Goal: Ask a question

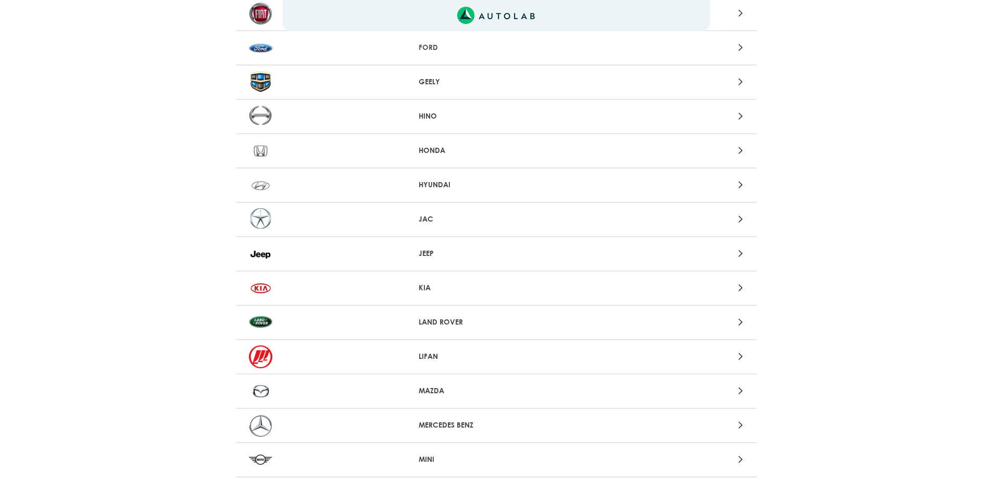
scroll to position [531, 0]
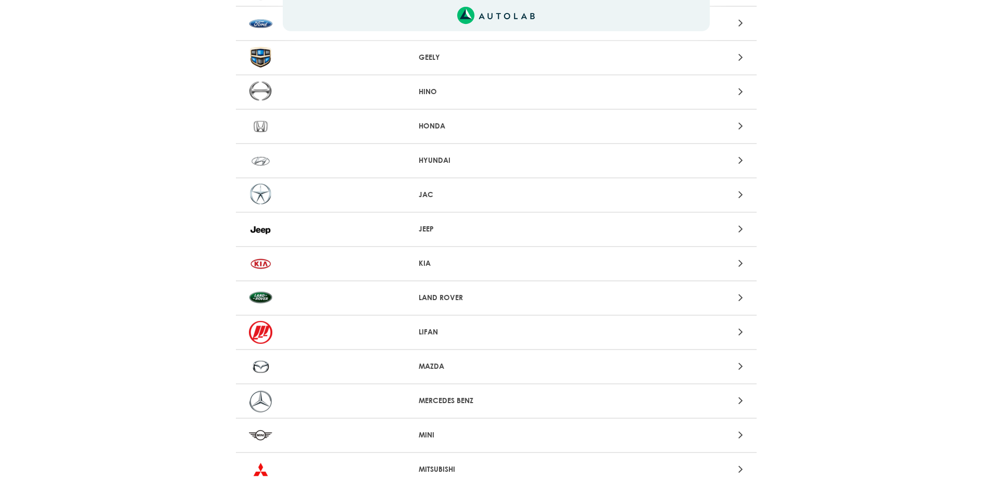
click at [408, 233] on div at bounding box center [326, 229] width 170 height 23
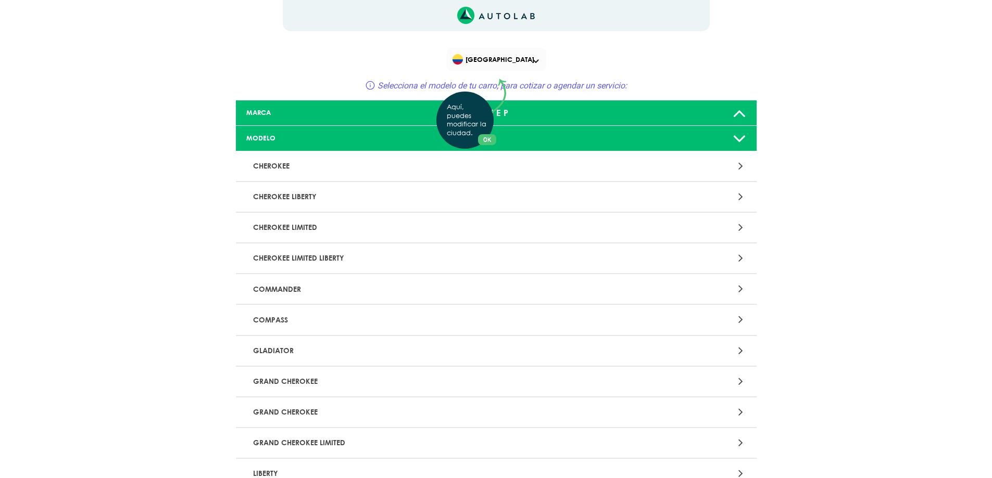
click at [263, 321] on div "Aquí, puedes modificar la ciudad. OK .aex,.bex{fill:none!important;stroke:#50c4…" at bounding box center [496, 239] width 992 height 478
click at [733, 320] on div at bounding box center [666, 320] width 170 height 14
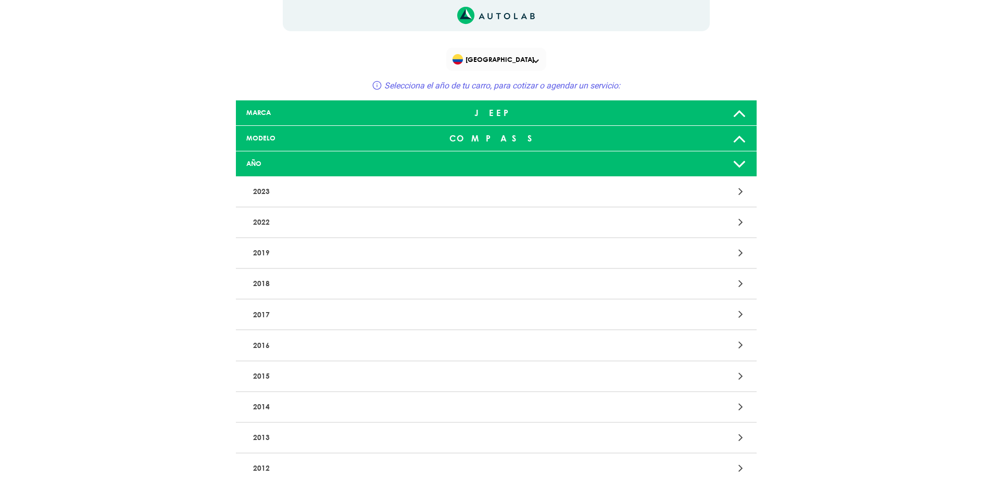
click at [270, 251] on p "2019" at bounding box center [411, 253] width 324 height 19
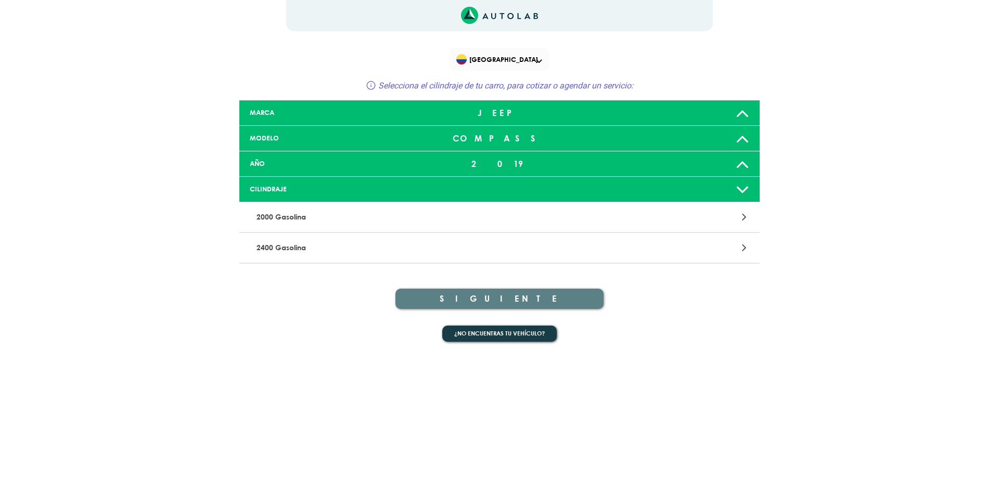
click at [750, 138] on div at bounding box center [672, 138] width 172 height 21
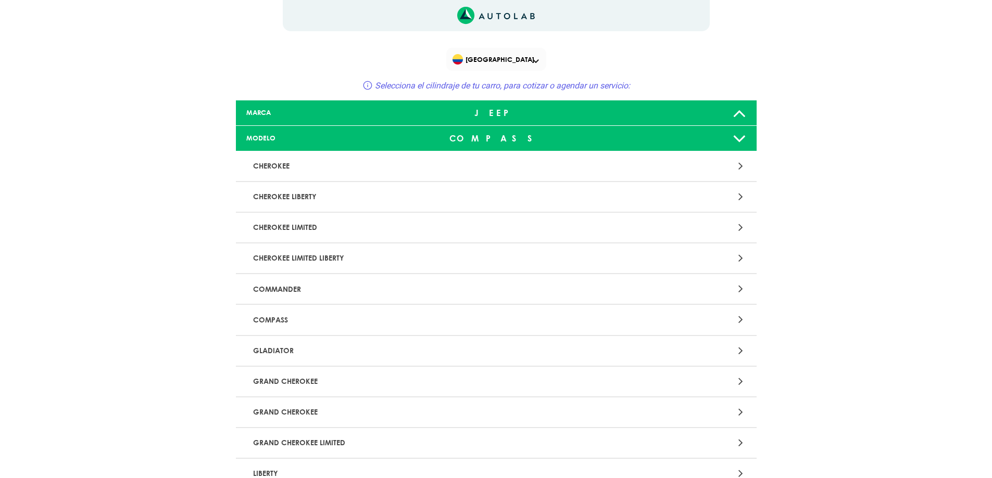
click at [487, 137] on div "COMPASS" at bounding box center [496, 138] width 172 height 21
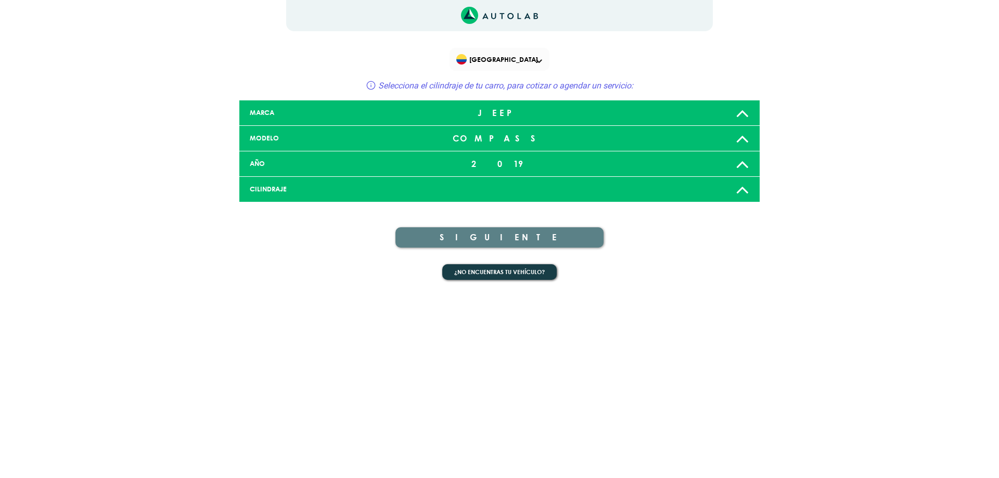
click at [502, 158] on div "2019" at bounding box center [500, 164] width 172 height 21
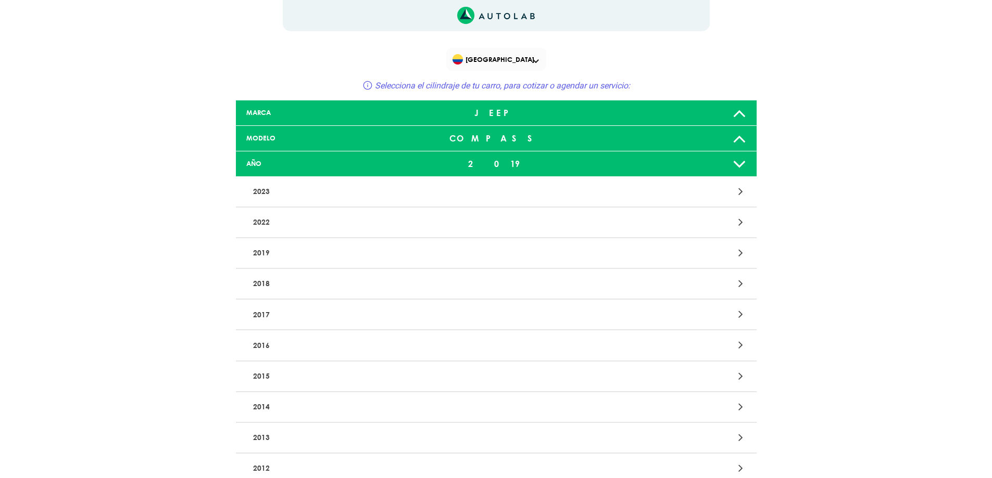
click at [510, 160] on div "2019" at bounding box center [496, 164] width 172 height 21
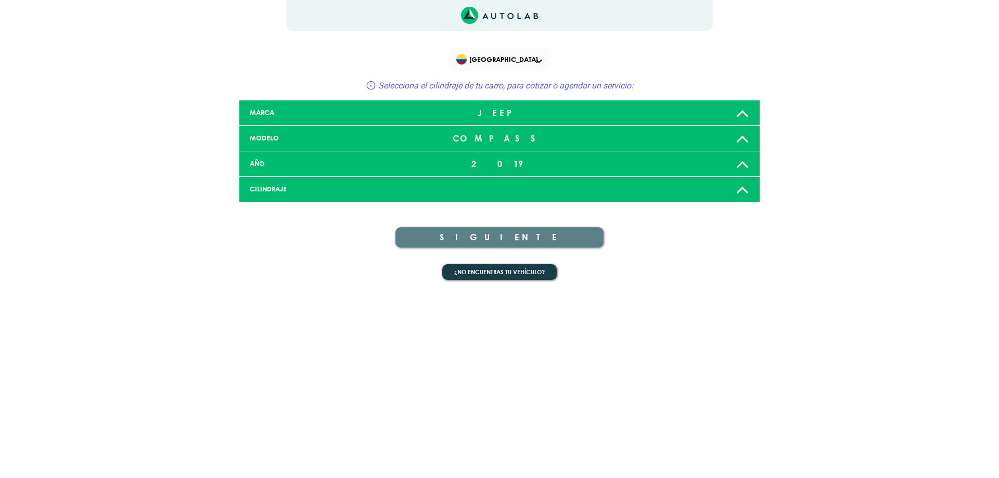
click at [738, 188] on icon at bounding box center [743, 189] width 14 height 21
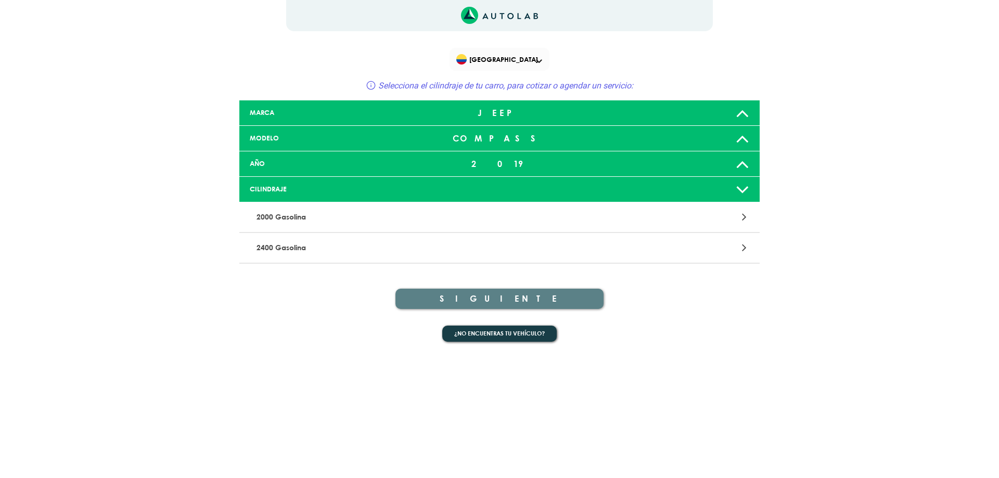
click at [269, 219] on p "2000 Gasolina" at bounding box center [414, 217] width 324 height 19
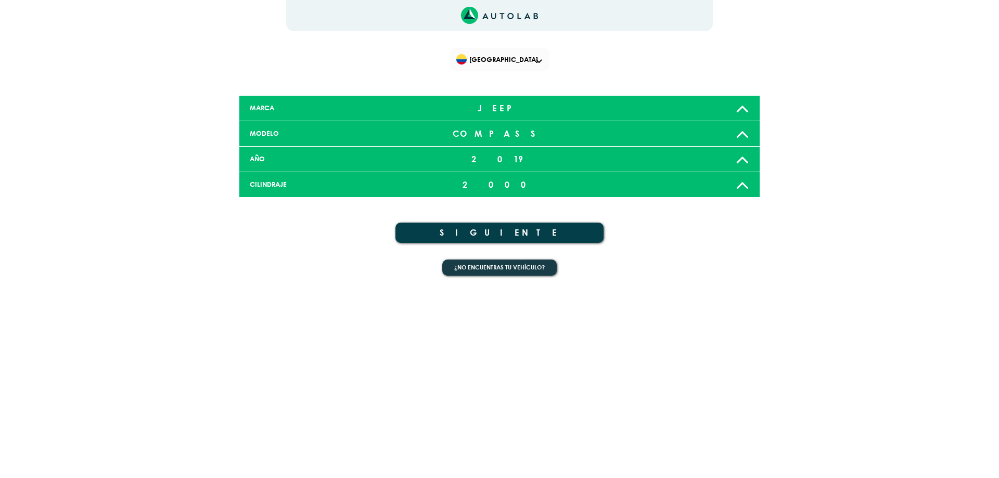
click at [492, 231] on button "SIGUIENTE" at bounding box center [500, 233] width 208 height 20
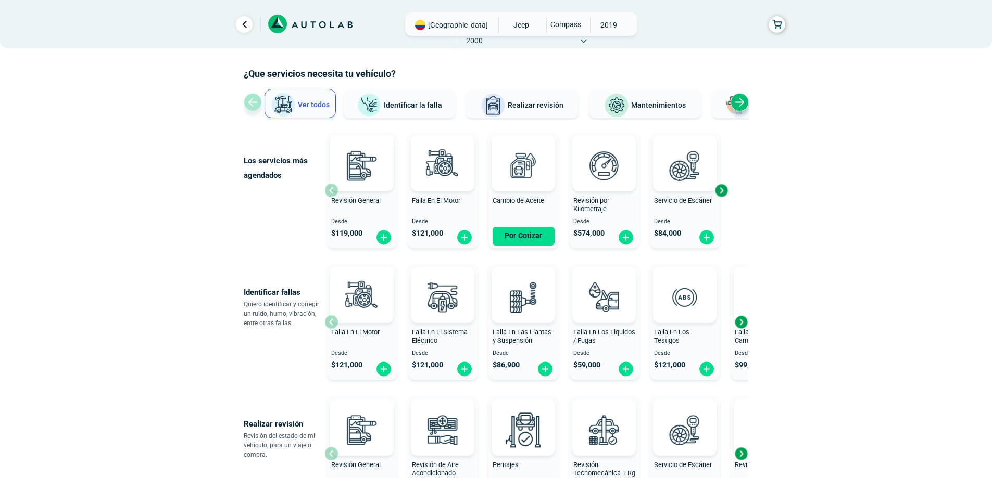
scroll to position [10, 0]
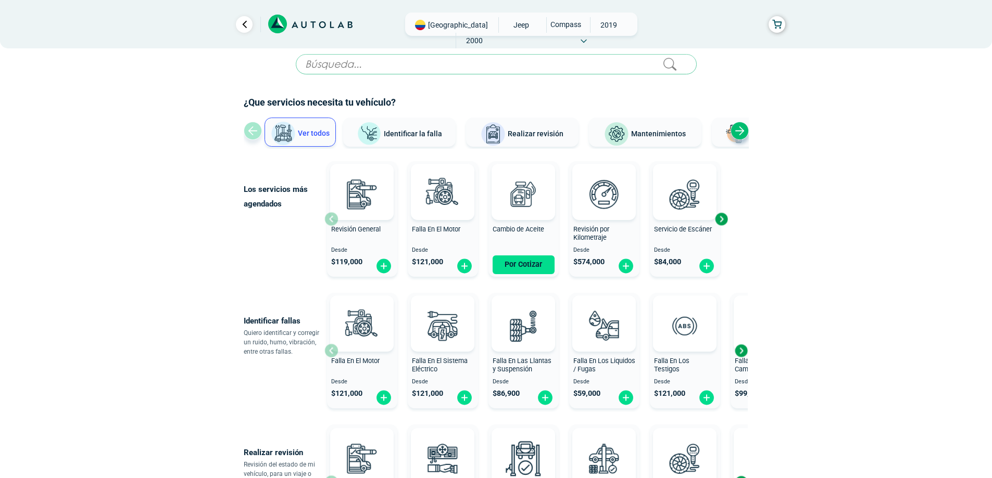
click at [733, 132] on div "Next slide" at bounding box center [739, 131] width 18 height 18
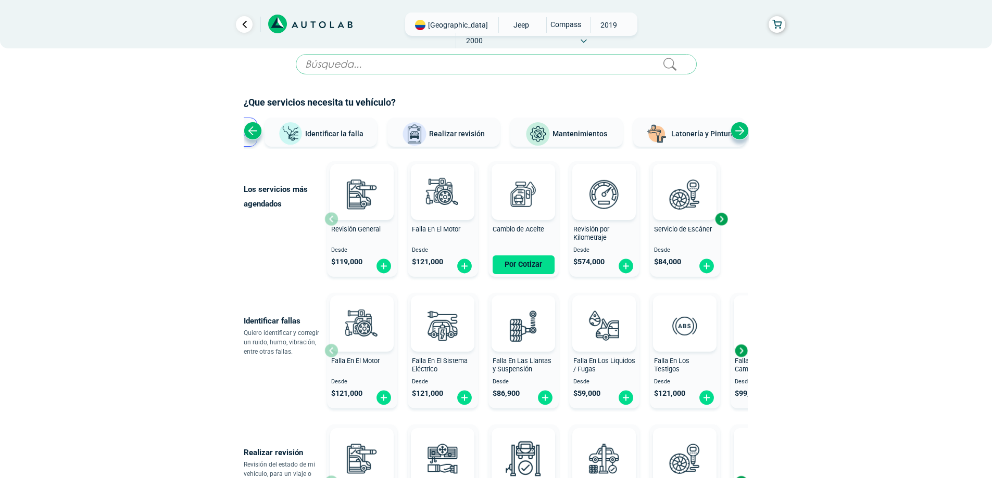
click at [742, 126] on div "Next slide" at bounding box center [739, 131] width 18 height 18
click at [249, 131] on div "Previous slide" at bounding box center [253, 131] width 18 height 18
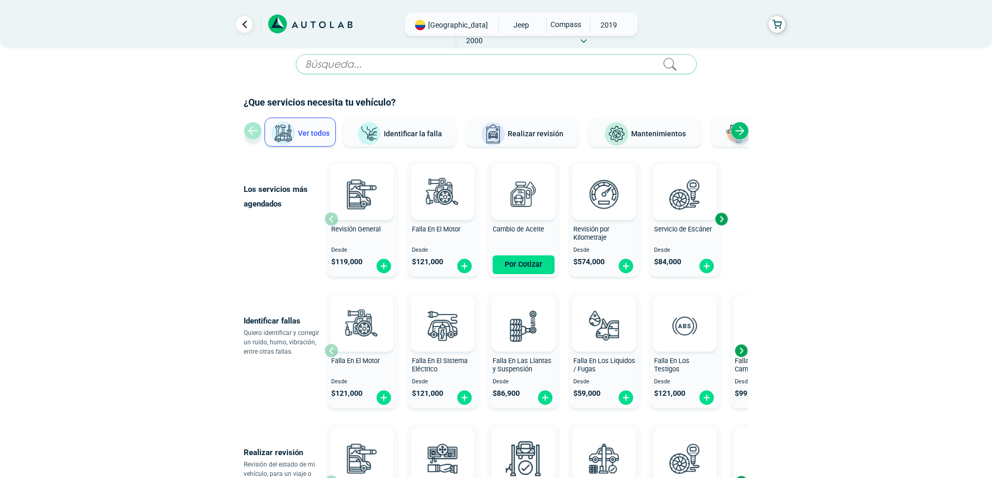
click at [249, 131] on div "Ver todos Identificar la falla Realizar revisión Mantenimientos Latonería y Pin…" at bounding box center [496, 133] width 505 height 31
click at [297, 126] on button "Ver todos" at bounding box center [299, 132] width 71 height 29
click at [721, 221] on div "Next slide" at bounding box center [721, 219] width 16 height 16
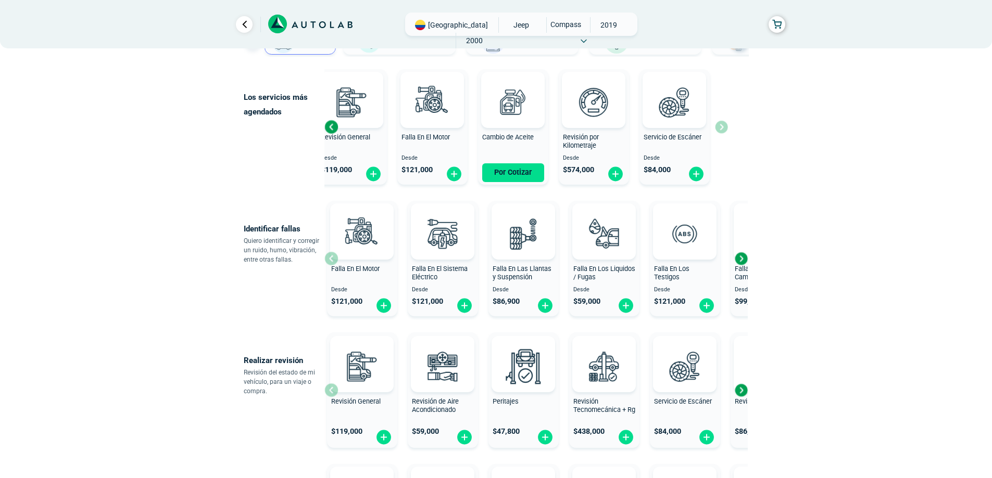
scroll to position [113, 0]
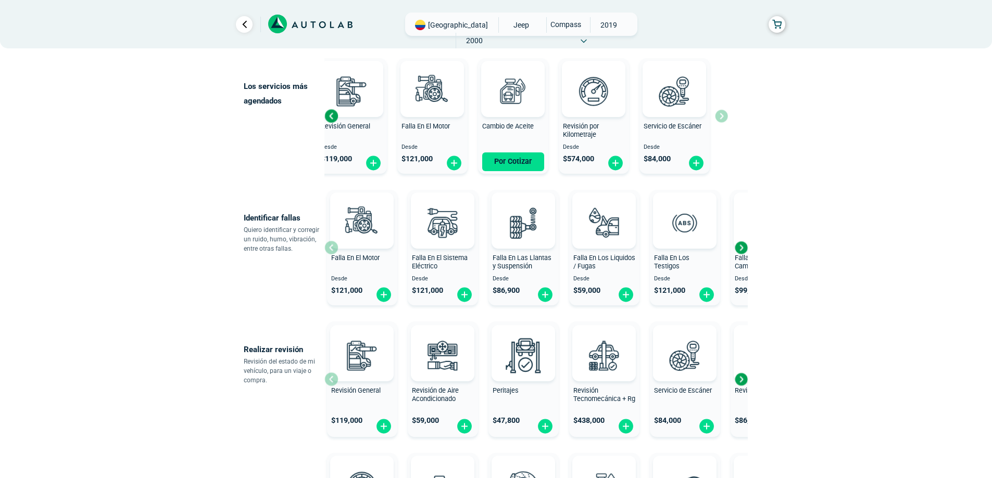
click at [741, 249] on div "Next slide" at bounding box center [741, 248] width 16 height 16
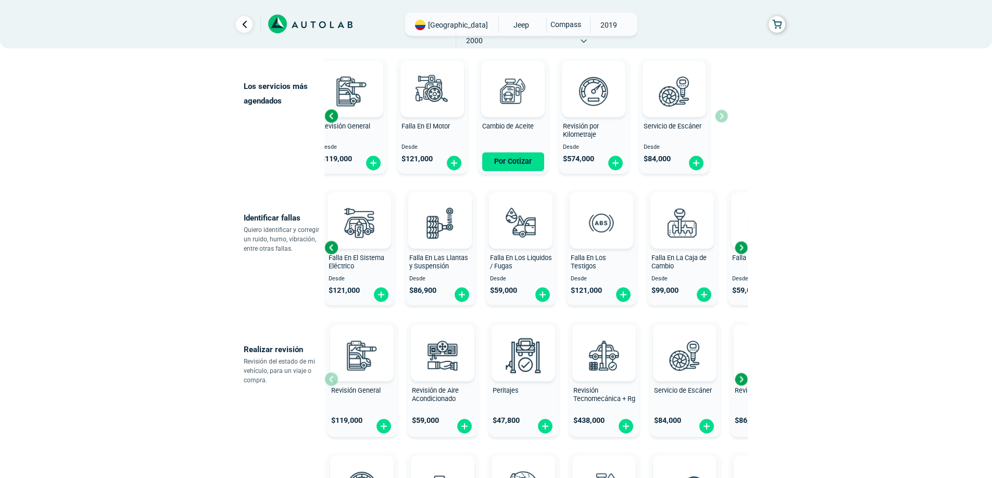
click at [741, 249] on div "Next slide" at bounding box center [741, 248] width 16 height 16
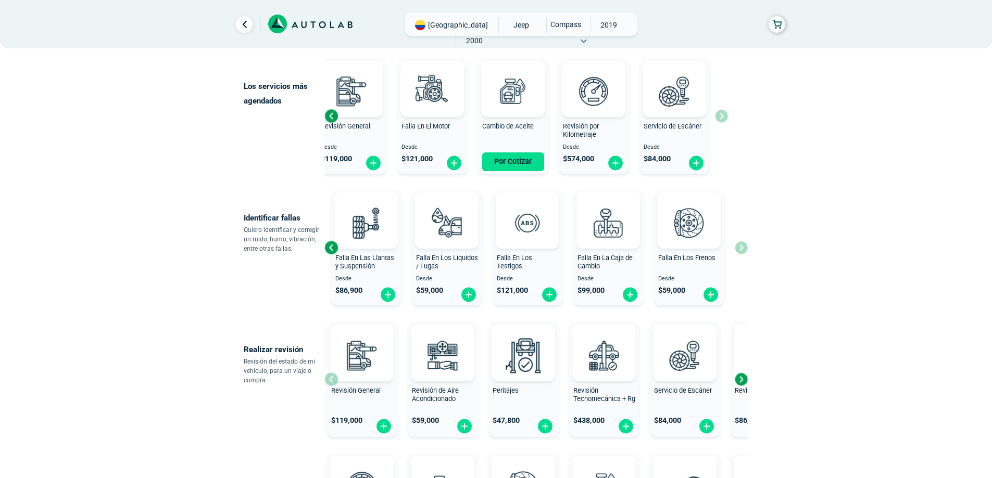
click at [734, 247] on div "Falla En El Motor Desde $ 121,000 Falla En El Sistema Eléctrico Desde $ 121,000…" at bounding box center [535, 248] width 423 height 124
click at [741, 248] on div "Falla En El Motor Desde $ 121,000 Falla En El Sistema Eléctrico Desde $ 121,000…" at bounding box center [535, 248] width 423 height 124
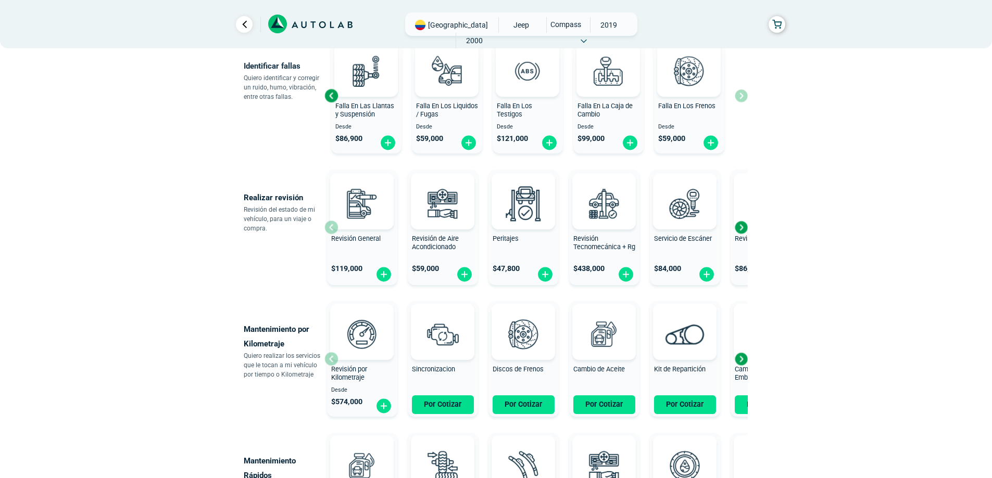
scroll to position [276, 0]
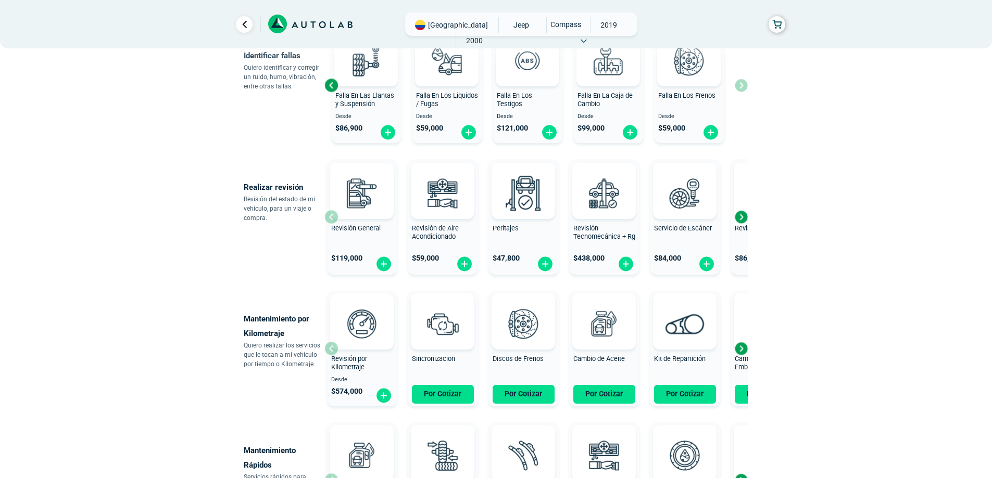
click at [741, 215] on div "Next slide" at bounding box center [741, 217] width 16 height 16
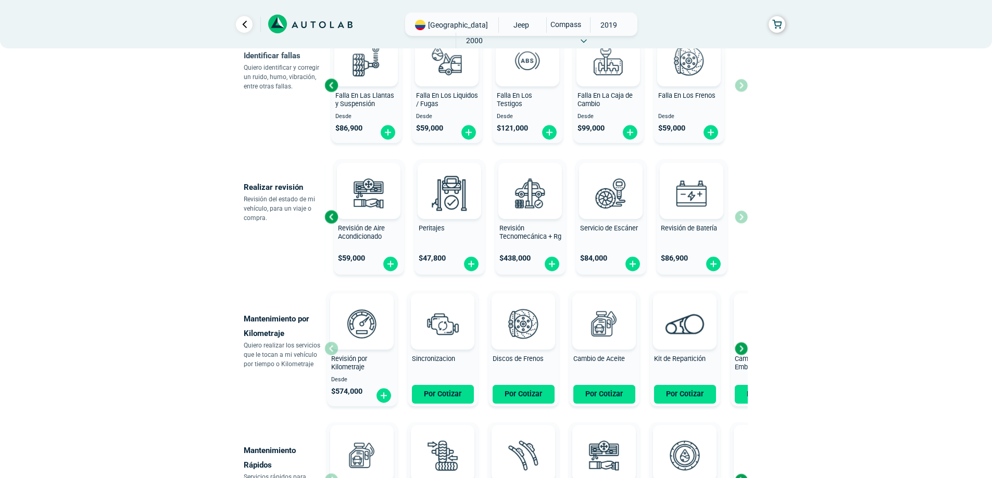
click at [737, 217] on div "Revisión General $ 119,000 Revisión de Aire Acondicionado $ 59,000 Peritajes $ …" at bounding box center [535, 217] width 423 height 124
click at [737, 347] on div "Next slide" at bounding box center [741, 349] width 16 height 16
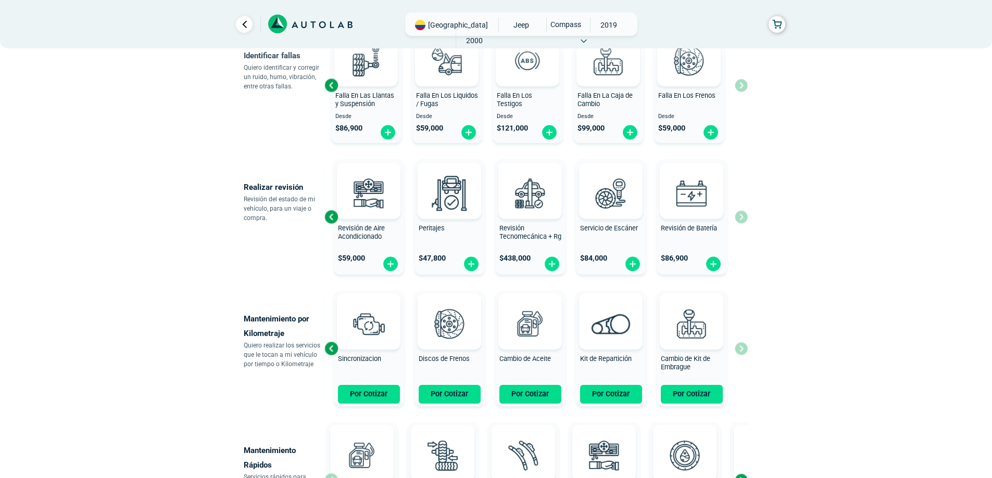
click at [737, 347] on div "Revisión por Kilometraje Desde $ 574,000 Sincronizacion Por Cotizar Discos de F…" at bounding box center [535, 349] width 423 height 124
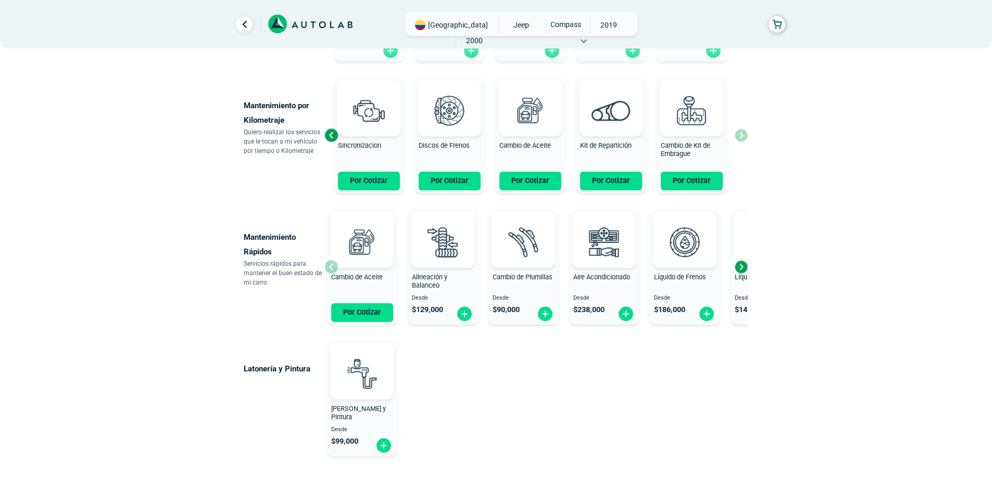
scroll to position [514, 0]
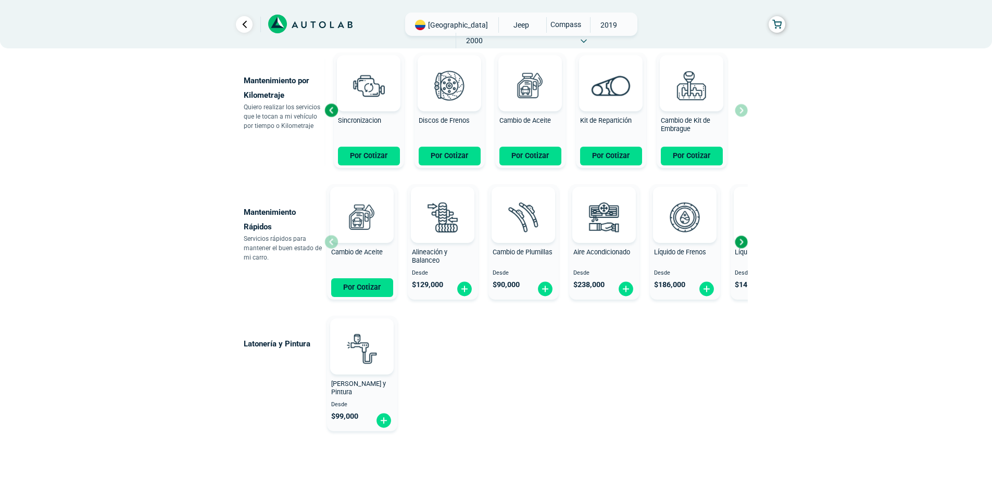
click at [739, 241] on div "Next slide" at bounding box center [741, 242] width 16 height 16
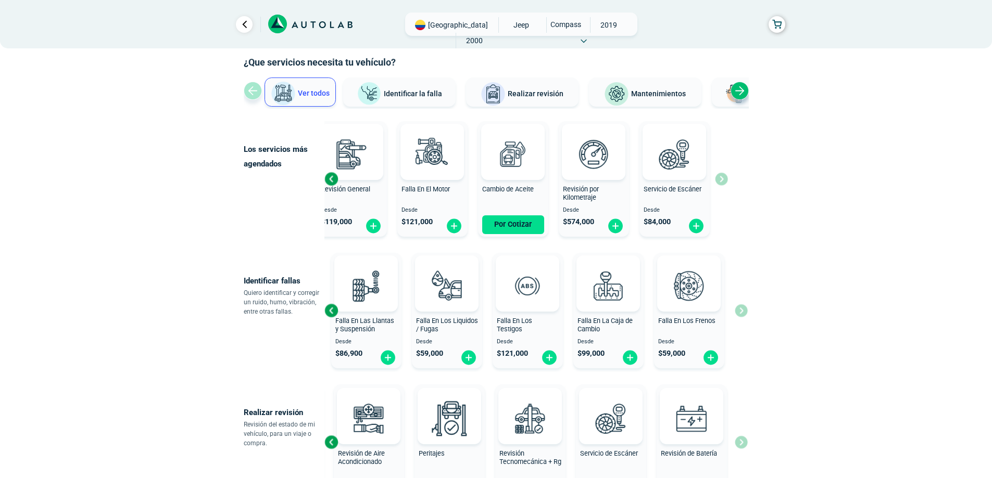
scroll to position [0, 0]
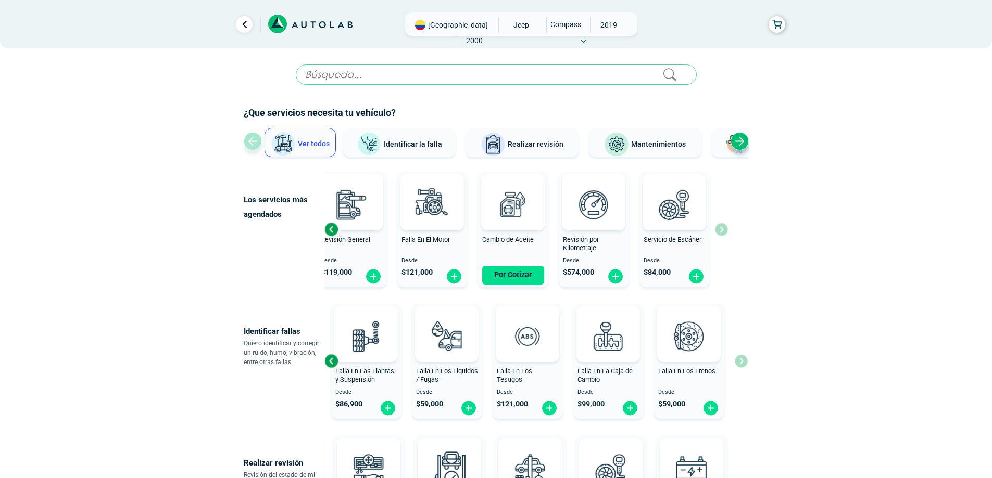
click at [372, 80] on input "text" at bounding box center [496, 75] width 401 height 20
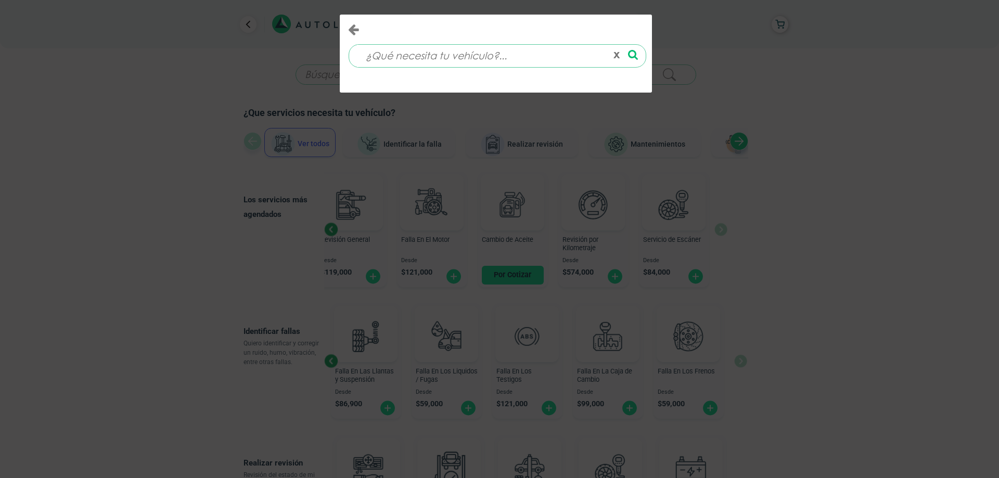
type input "l"
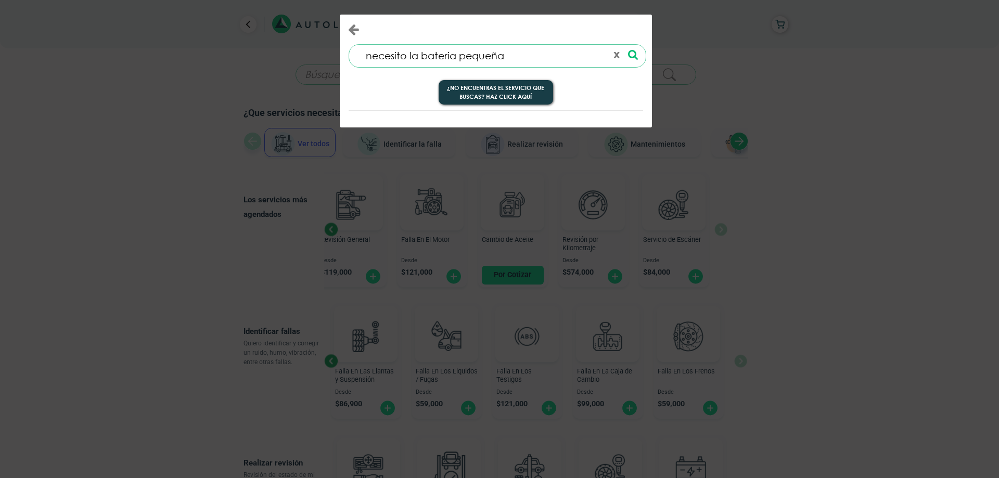
type input "necesito la bateria pequeña"
click at [499, 94] on button "¿No encuentras el servicio que buscas? Haz click aquí" at bounding box center [496, 92] width 115 height 25
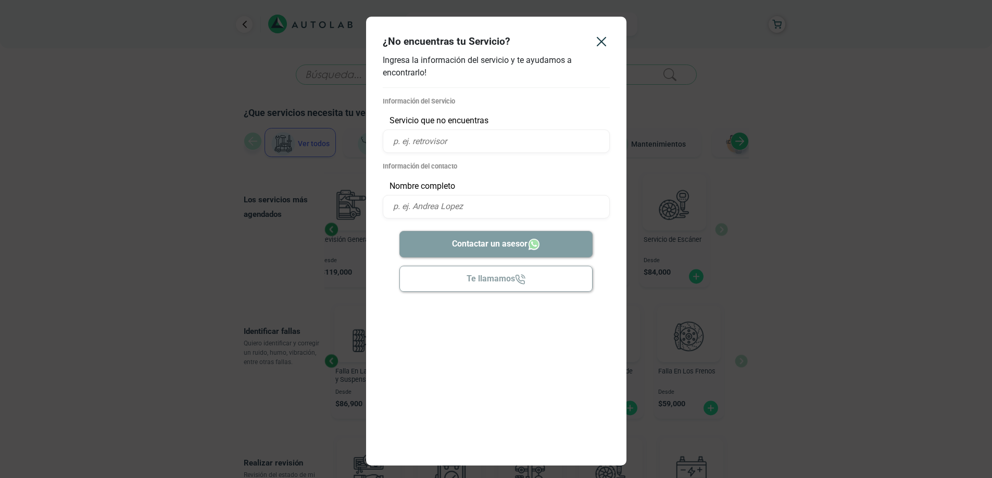
click at [451, 143] on input "text" at bounding box center [496, 141] width 227 height 23
type input "b"
type input "la bateria que da el arranque"
click at [412, 205] on input "text" at bounding box center [496, 206] width 227 height 23
click at [410, 210] on input "text" at bounding box center [496, 206] width 227 height 23
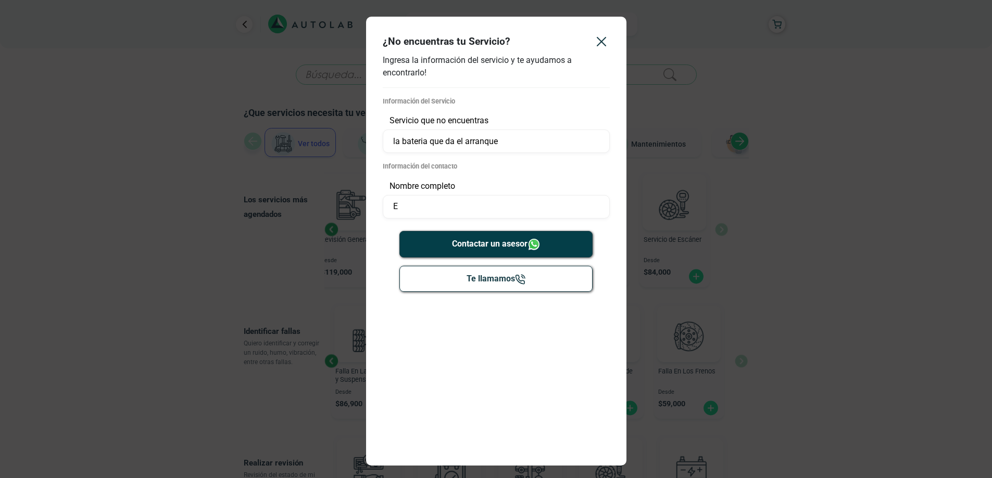
type input "[PERSON_NAME]"
click at [488, 247] on button "Contactar un asesor" at bounding box center [495, 244] width 193 height 27
click at [615, 39] on button "Close" at bounding box center [601, 41] width 33 height 33
